Goal: Connect with others

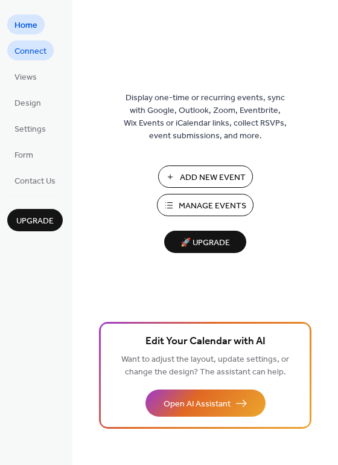
click at [33, 50] on span "Connect" at bounding box center [30, 51] width 32 height 13
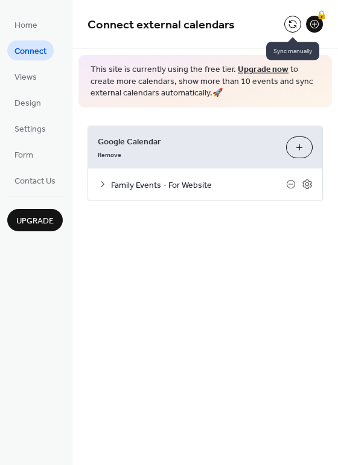
click at [295, 27] on button at bounding box center [292, 24] width 17 height 17
